Goal: Task Accomplishment & Management: Complete application form

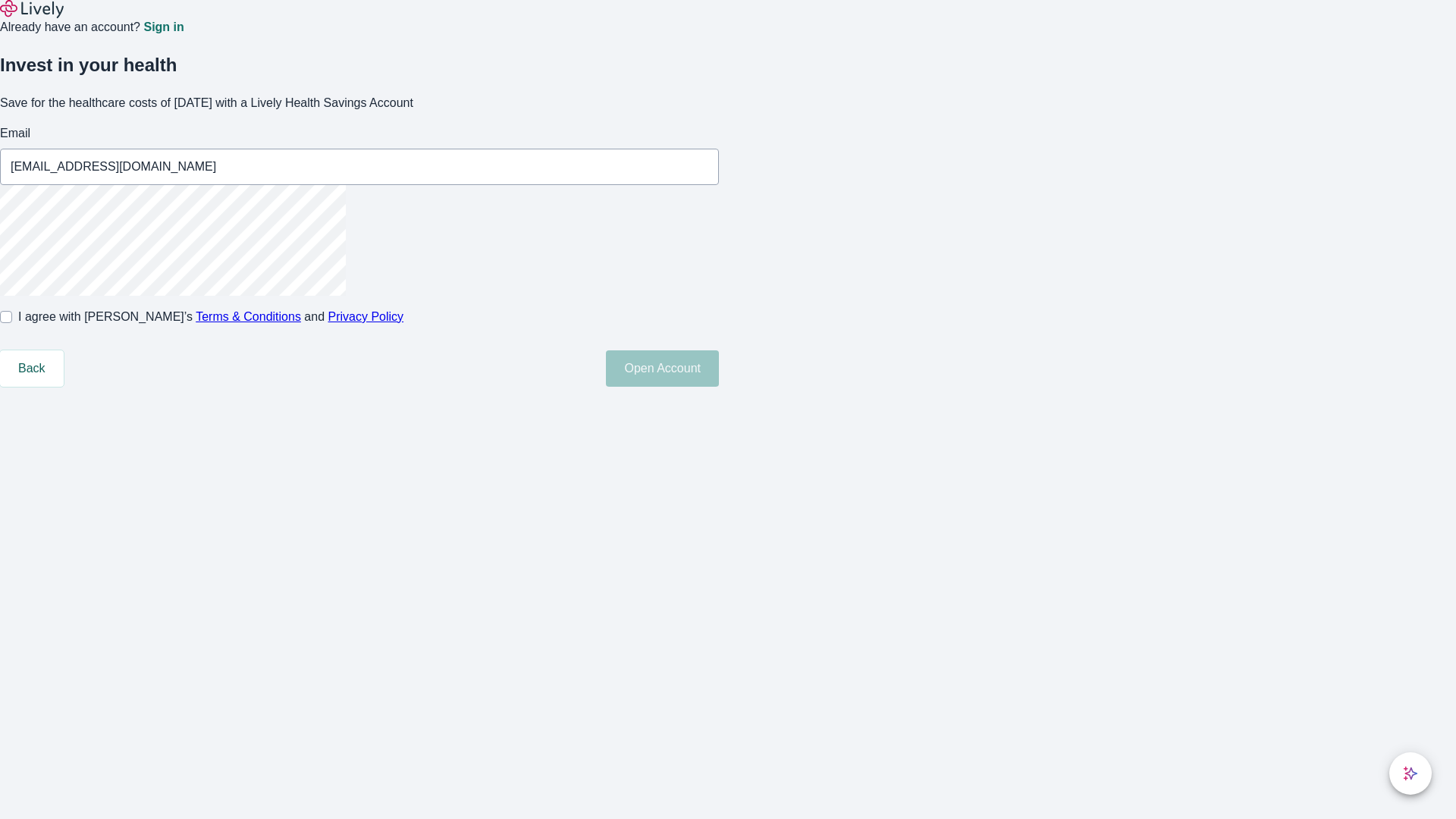
click at [12, 323] on input "I agree with Lively’s Terms & Conditions and Privacy Policy" at bounding box center [6, 317] width 12 height 12
checkbox input "true"
click at [719, 387] on button "Open Account" at bounding box center [663, 369] width 113 height 37
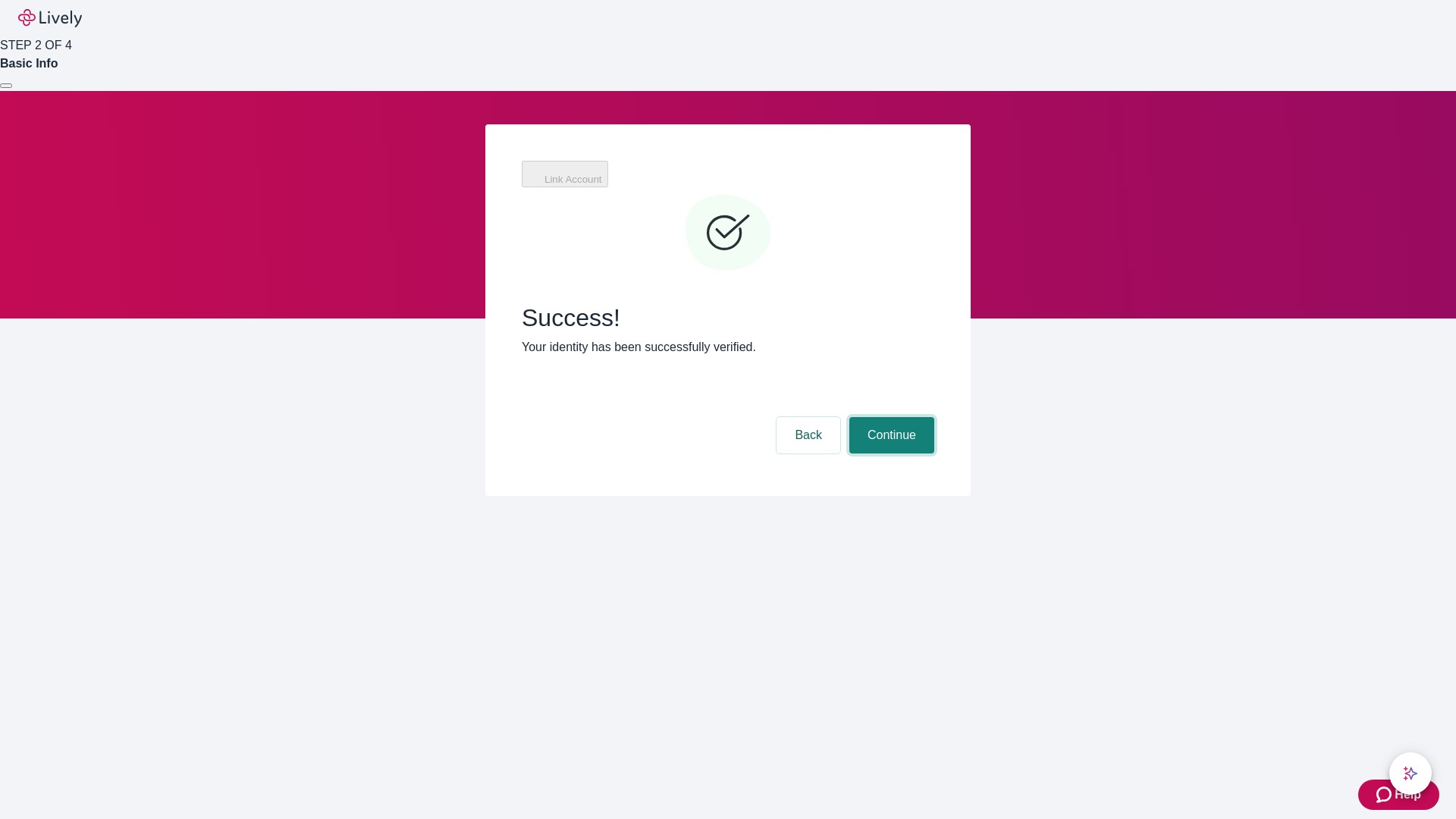
click at [890, 417] on button "Continue" at bounding box center [892, 436] width 85 height 37
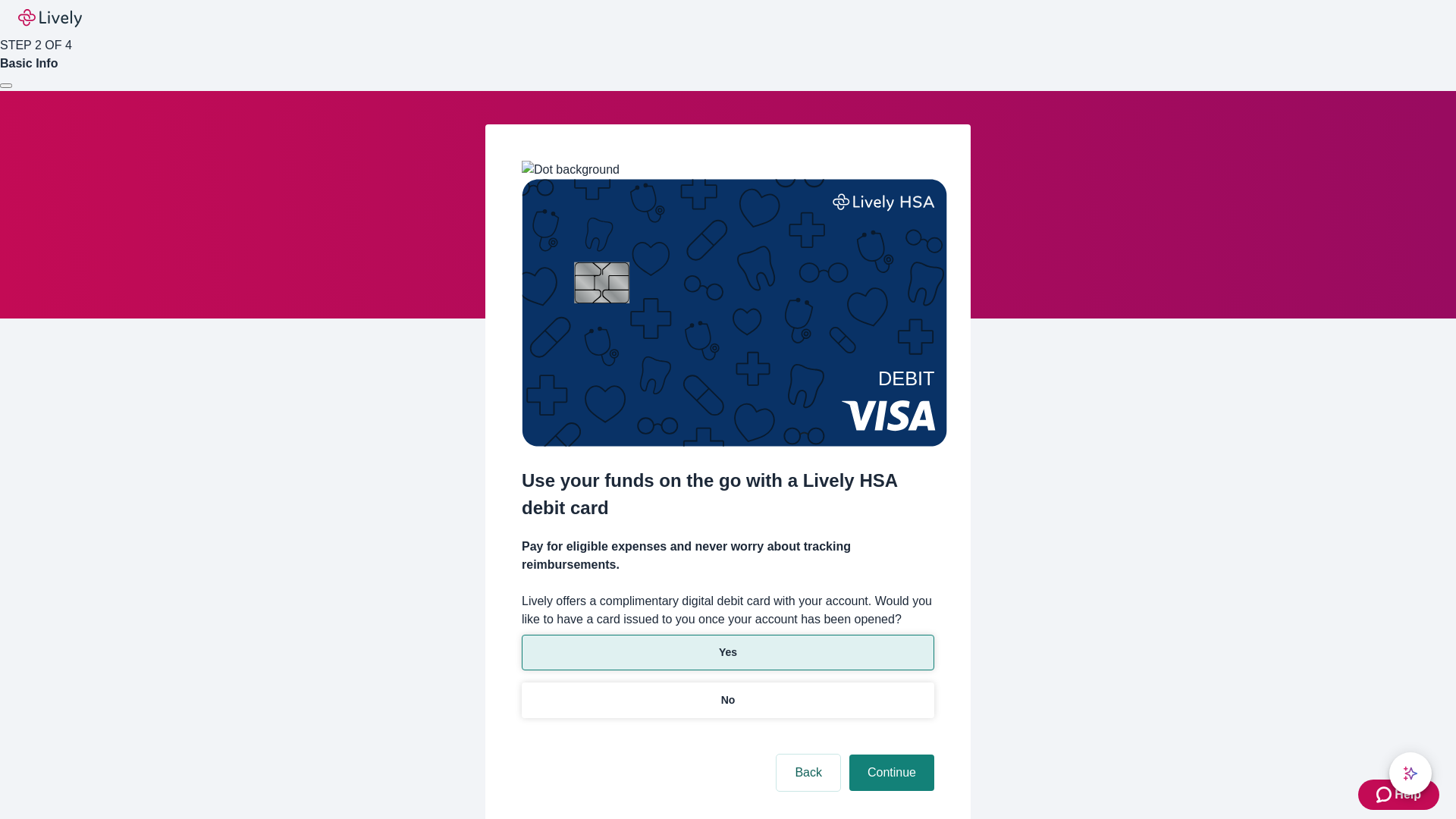
click at [728, 645] on p "Yes" at bounding box center [728, 653] width 18 height 16
click at [890, 755] on button "Continue" at bounding box center [892, 773] width 85 height 37
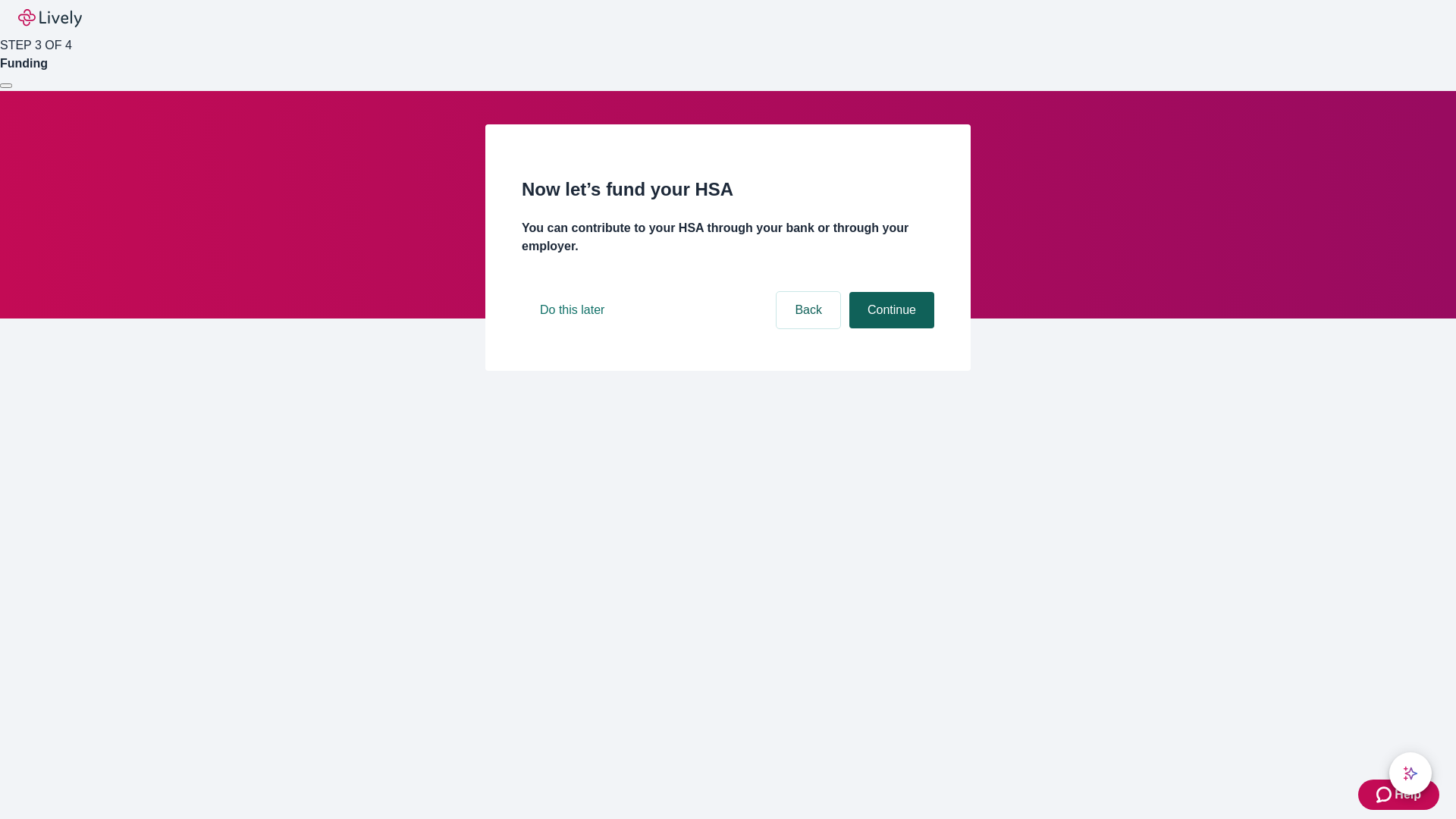
click at [890, 328] on button "Continue" at bounding box center [892, 310] width 85 height 37
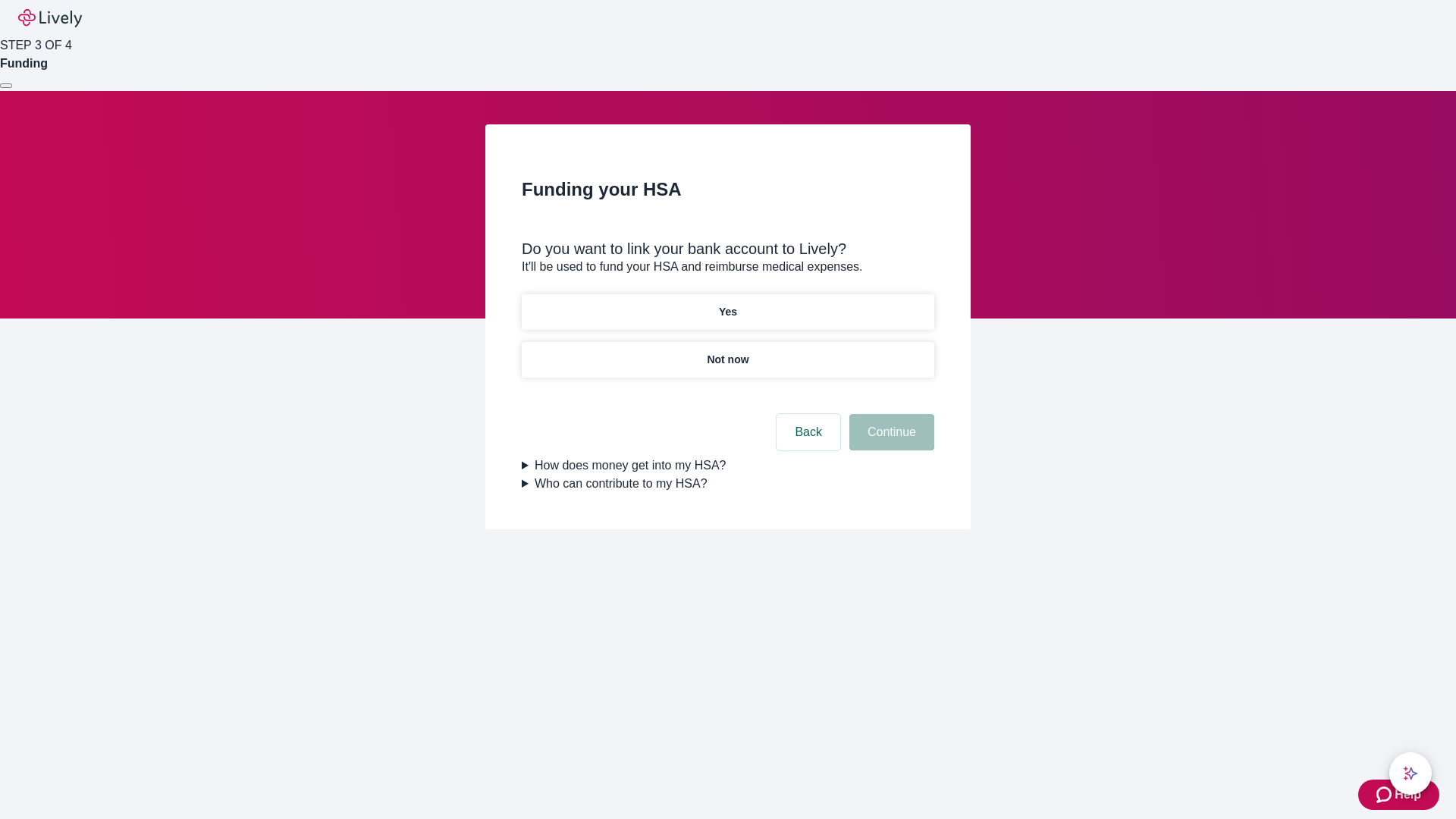
click at [728, 352] on p "Not now" at bounding box center [728, 360] width 42 height 16
click at [890, 442] on button "Continue" at bounding box center [892, 432] width 85 height 37
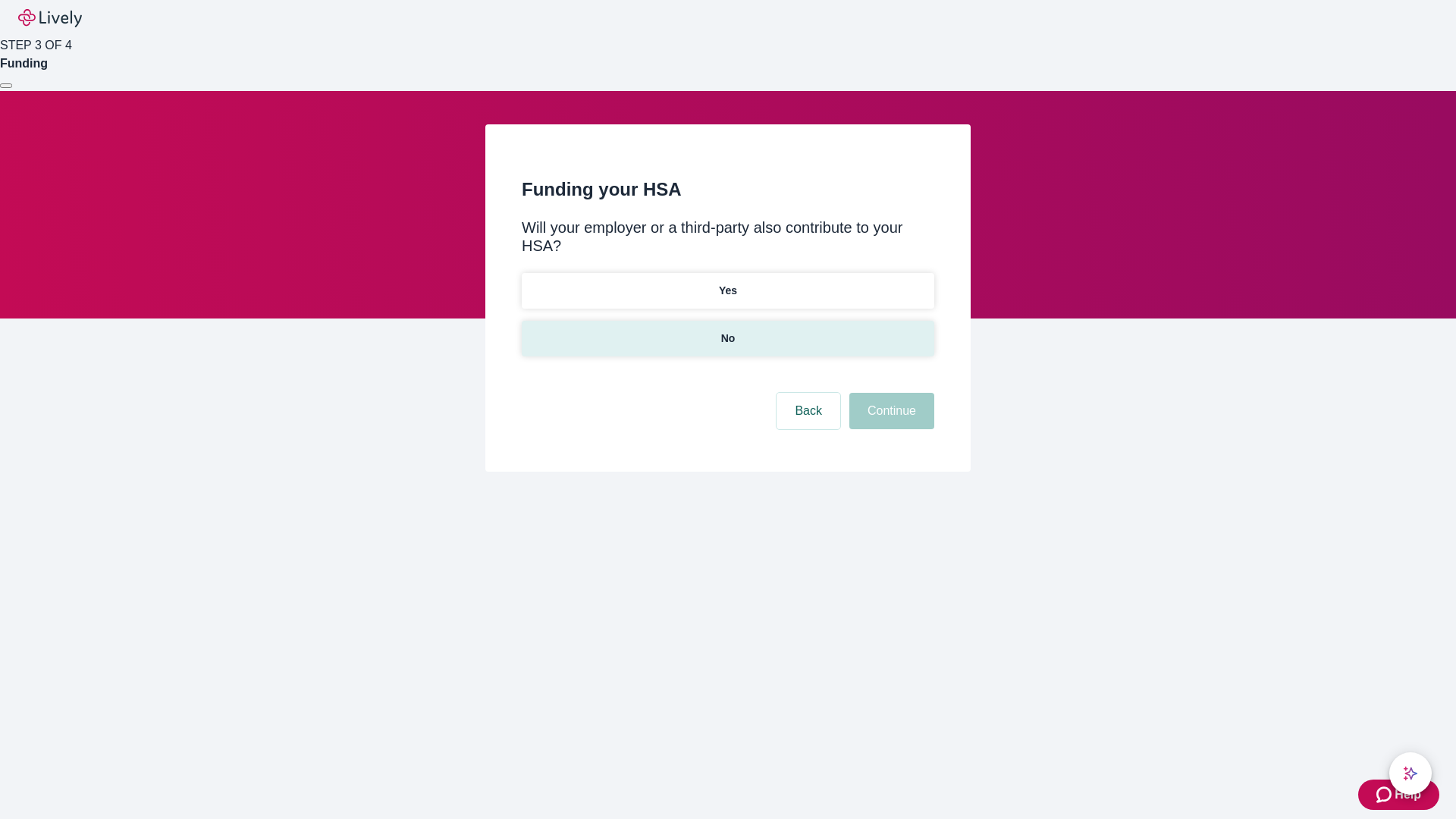
click at [728, 331] on p "No" at bounding box center [728, 339] width 15 height 16
click at [890, 393] on button "Continue" at bounding box center [892, 411] width 85 height 37
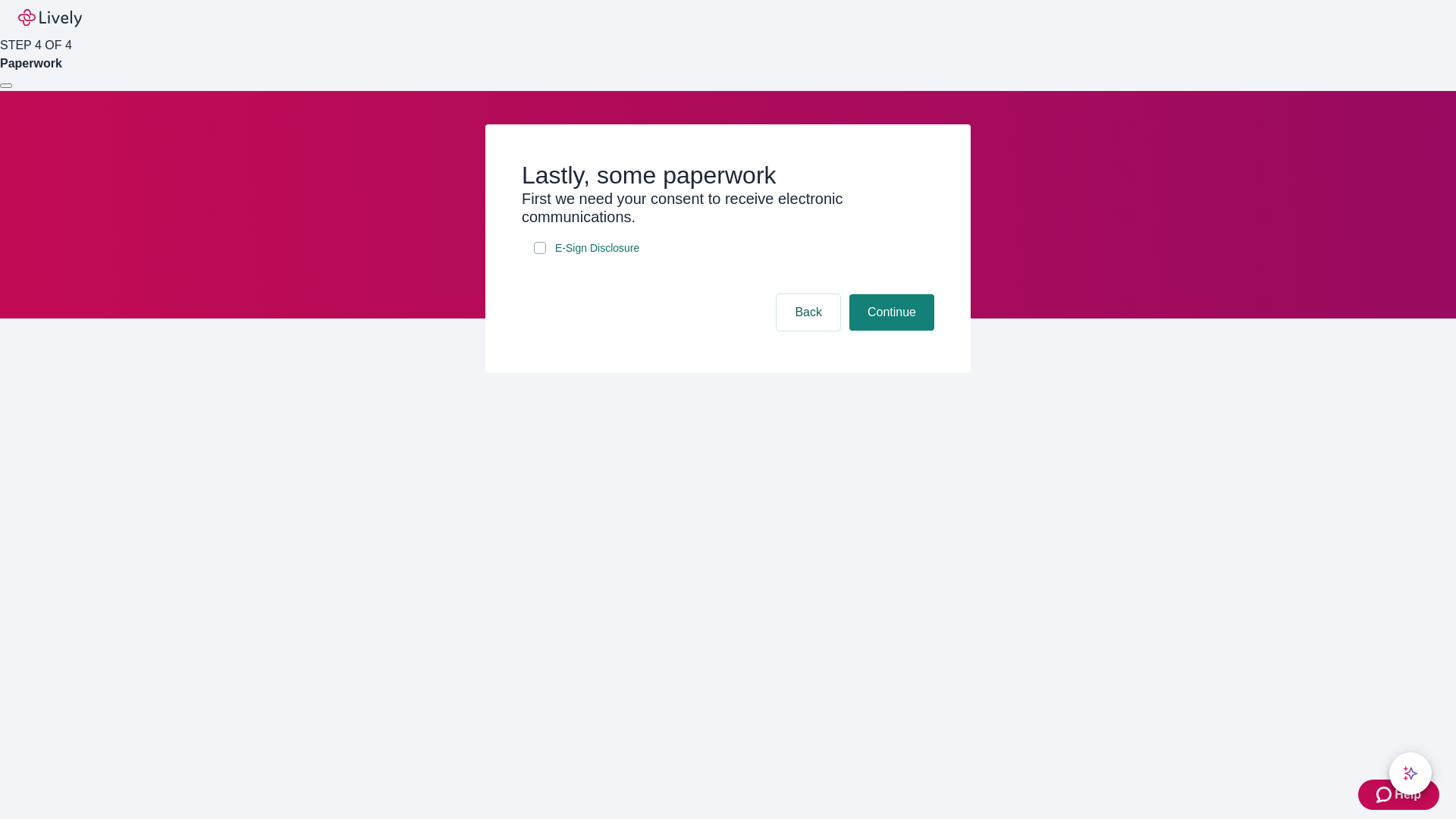
click at [540, 254] on input "E-Sign Disclosure" at bounding box center [540, 248] width 12 height 12
checkbox input "true"
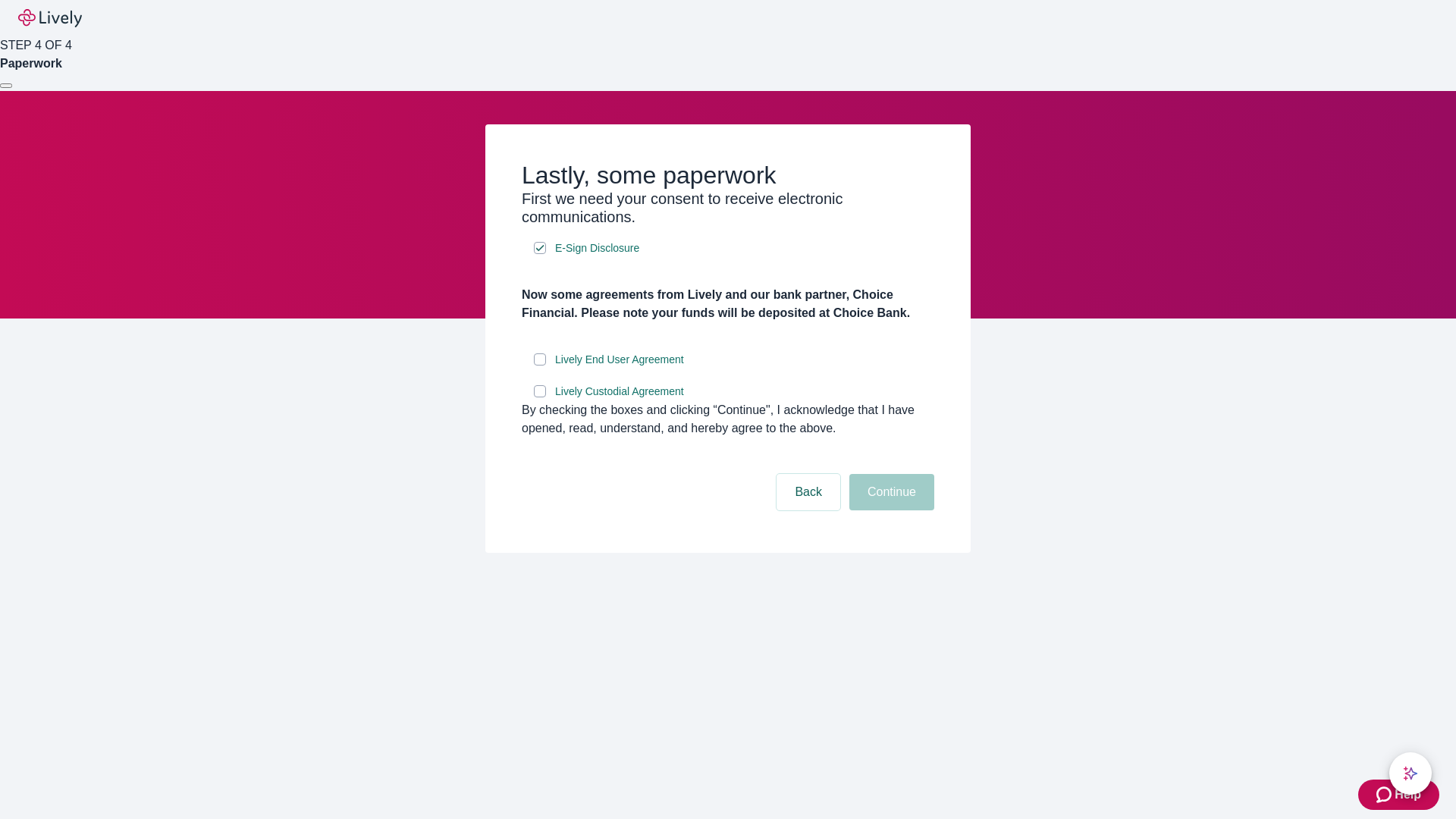
click at [540, 366] on input "Lively End User Agreement" at bounding box center [540, 360] width 12 height 12
checkbox input "true"
click at [540, 397] on input "Lively Custodial Agreement" at bounding box center [540, 391] width 12 height 12
checkbox input "true"
click at [890, 511] on button "Continue" at bounding box center [892, 492] width 85 height 37
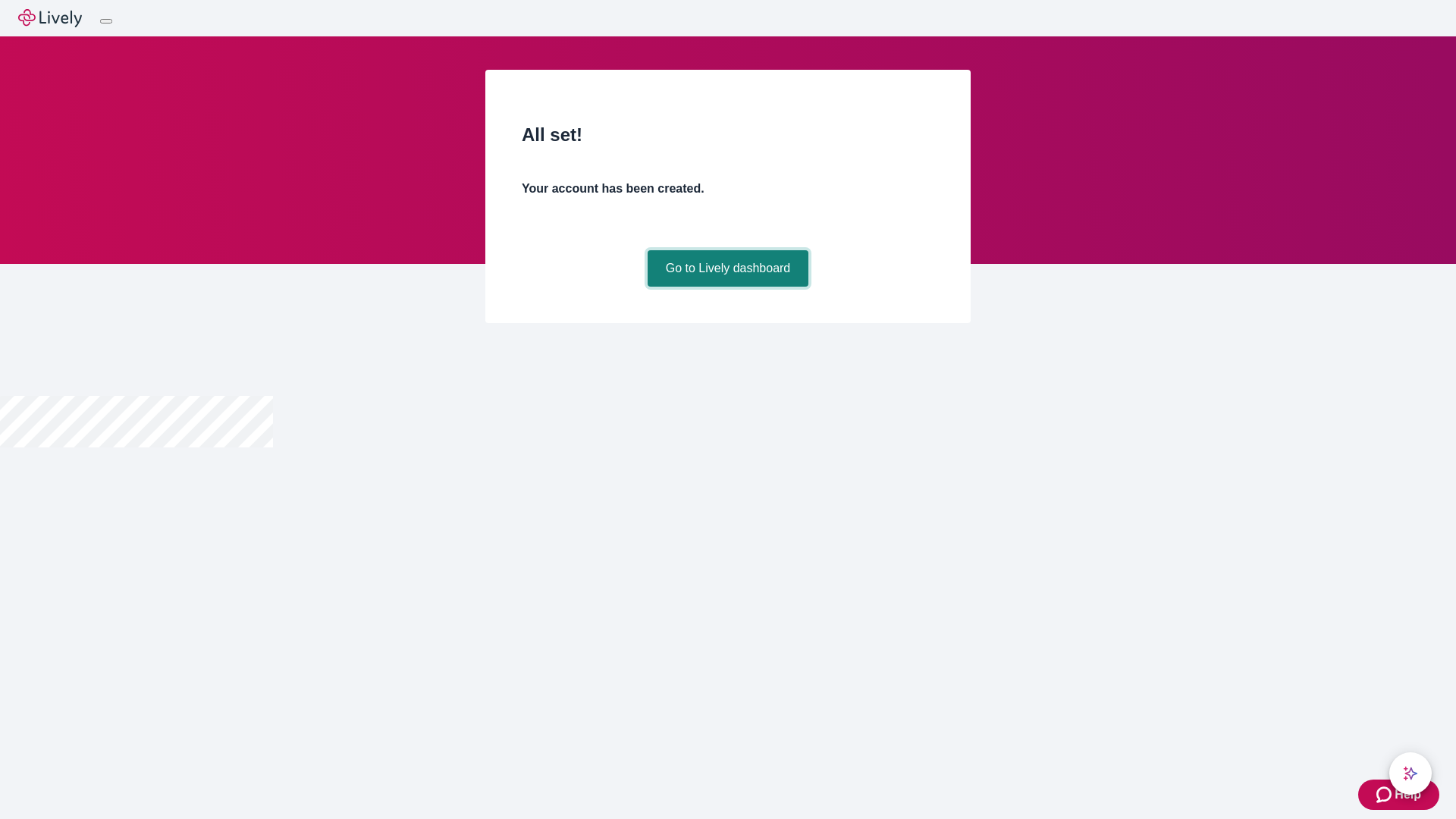
click at [728, 287] on link "Go to Lively dashboard" at bounding box center [728, 268] width 161 height 37
